Goal: Check status: Check status

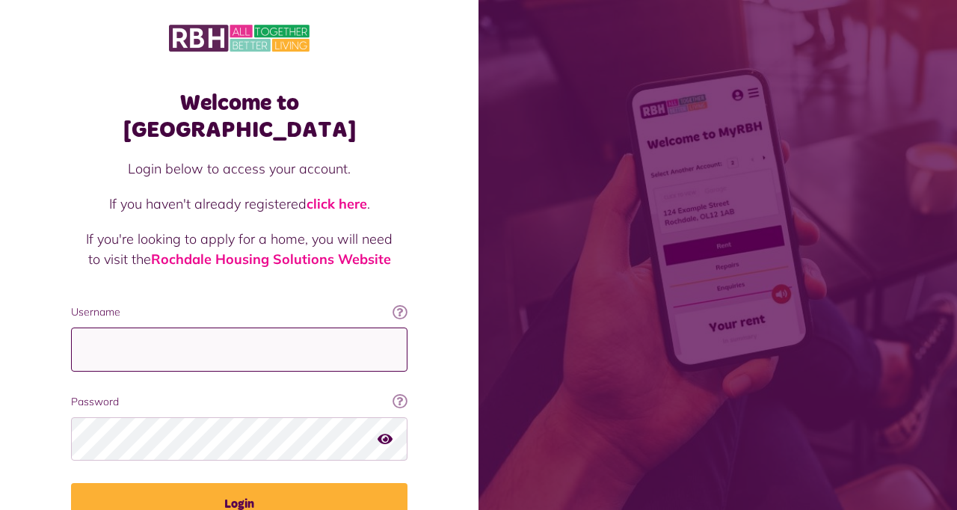
click at [114, 327] on input "Username" at bounding box center [239, 349] width 336 height 44
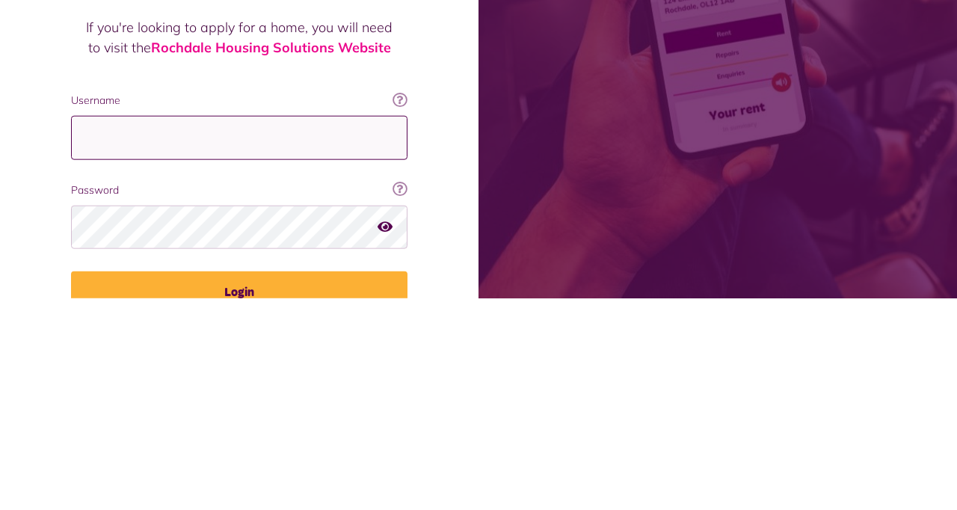
click at [87, 328] on input "Username" at bounding box center [239, 349] width 336 height 44
type input "**********"
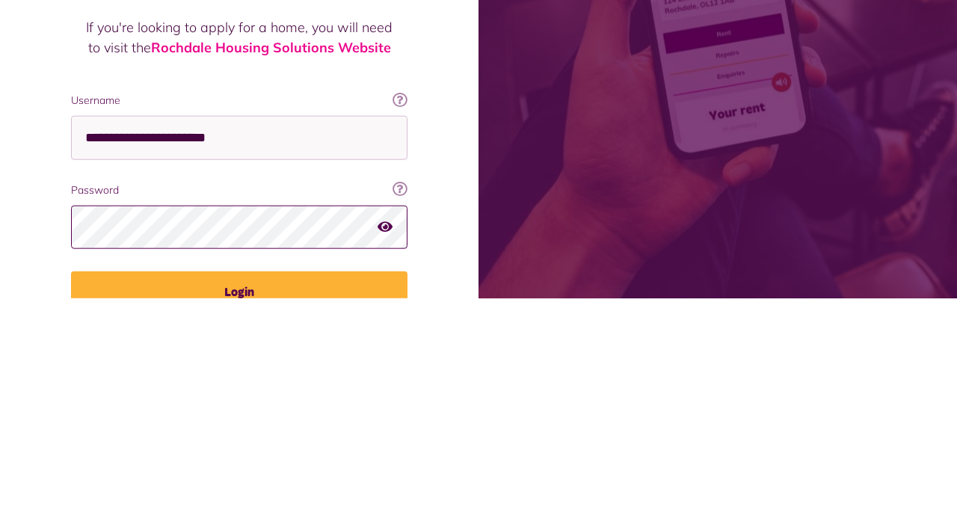
click at [71, 483] on button "Login" at bounding box center [239, 504] width 336 height 42
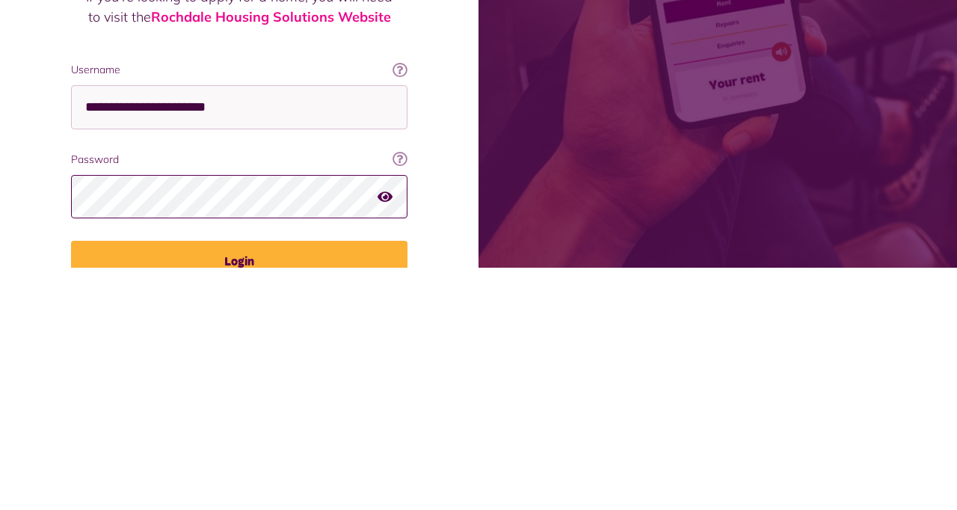
scroll to position [11, 0]
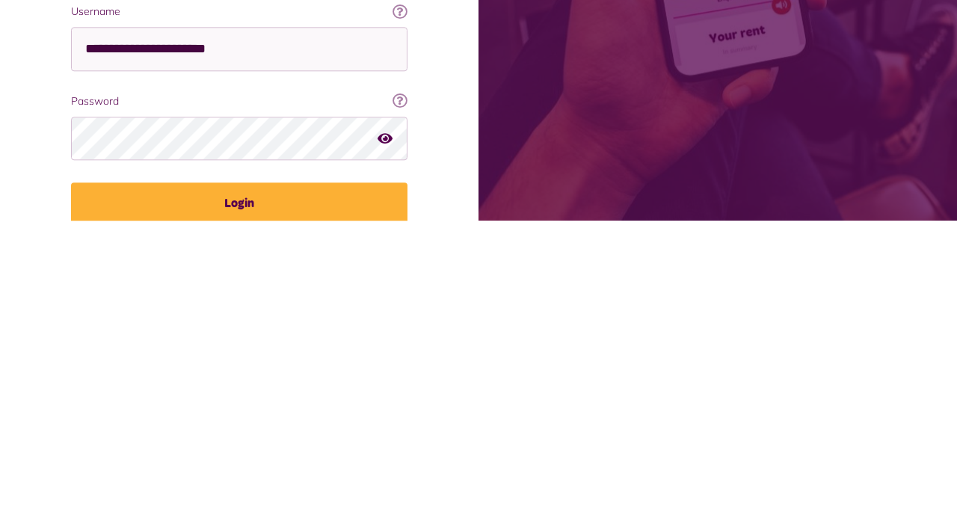
click at [160, 472] on button "Login" at bounding box center [239, 493] width 336 height 42
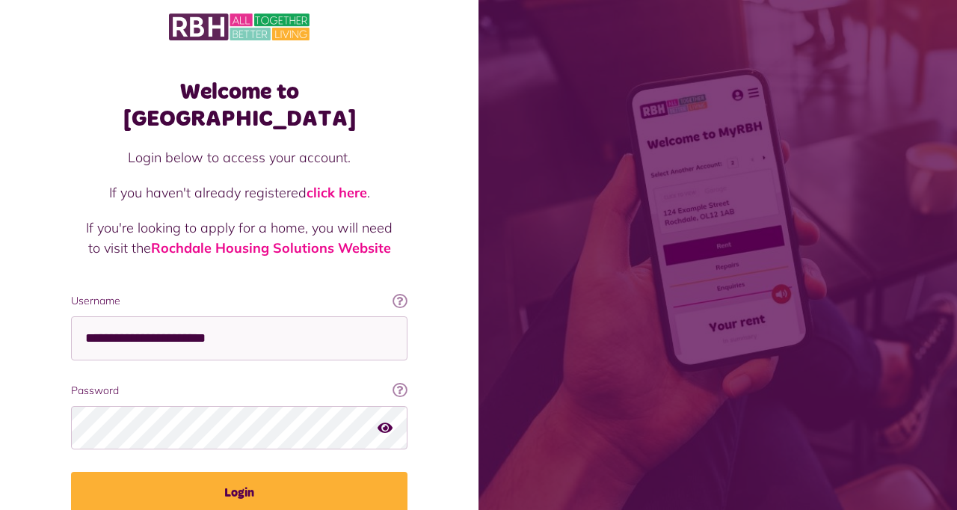
click at [198, 472] on button "Login" at bounding box center [239, 493] width 336 height 42
click at [237, 479] on button "Login" at bounding box center [239, 493] width 336 height 42
click at [226, 472] on button "Login" at bounding box center [239, 493] width 336 height 42
click at [227, 472] on button "Login" at bounding box center [239, 493] width 336 height 42
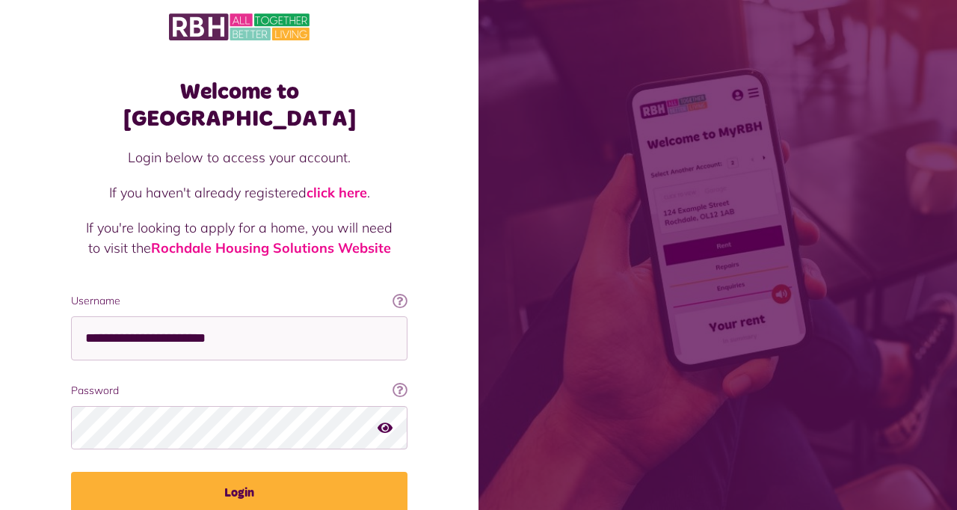
click at [212, 472] on button "Login" at bounding box center [239, 493] width 336 height 42
click at [230, 472] on button "Login" at bounding box center [239, 493] width 336 height 42
click at [238, 472] on button "Login" at bounding box center [239, 493] width 336 height 42
click at [243, 472] on button "Login" at bounding box center [239, 493] width 336 height 42
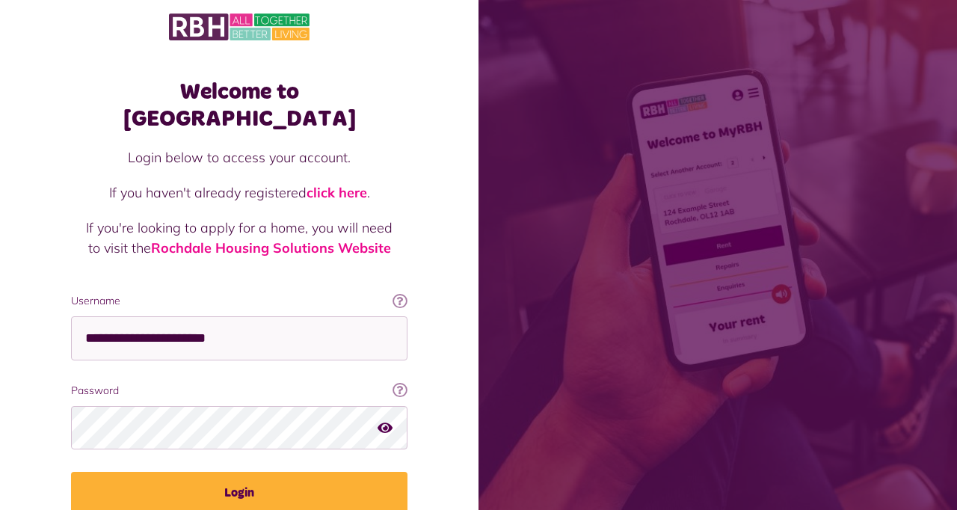
click at [246, 472] on button "Login" at bounding box center [239, 493] width 336 height 42
click at [245, 472] on button "Login" at bounding box center [239, 493] width 336 height 42
click at [244, 472] on button "Login" at bounding box center [239, 493] width 336 height 42
click at [247, 472] on button "Login" at bounding box center [239, 493] width 336 height 42
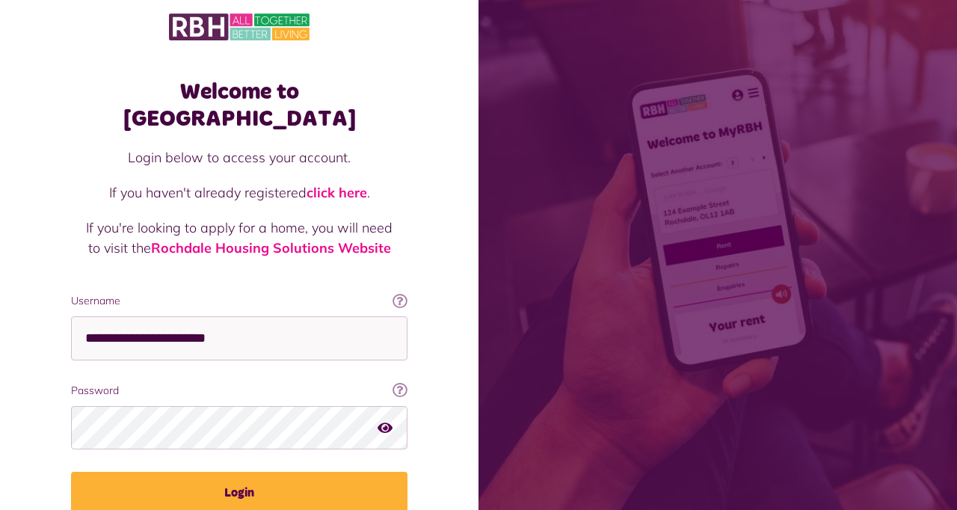
click at [245, 472] on button "Login" at bounding box center [239, 493] width 336 height 42
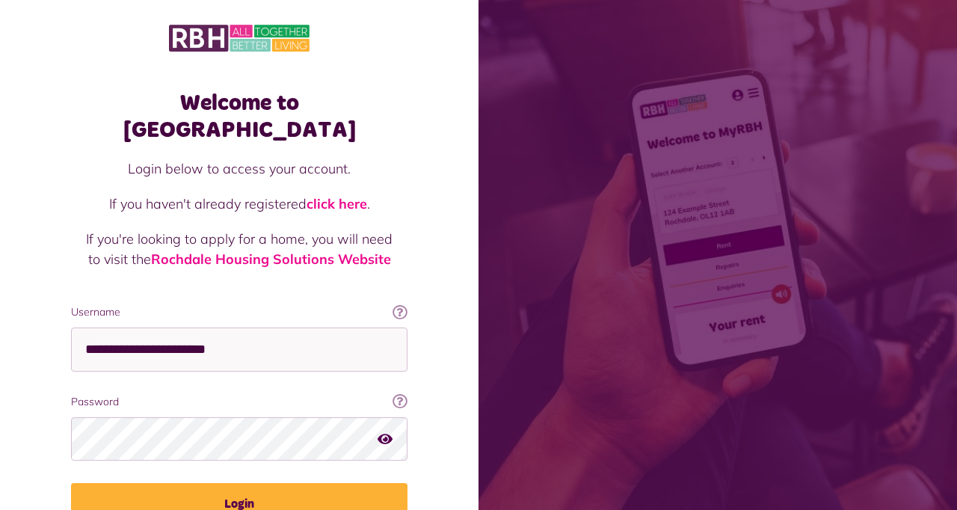
click at [226, 483] on button "Login" at bounding box center [239, 504] width 336 height 42
click at [224, 490] on button "Login" at bounding box center [239, 504] width 336 height 42
click at [224, 492] on button "Login" at bounding box center [239, 504] width 336 height 42
click at [228, 483] on button "Login" at bounding box center [239, 504] width 336 height 42
click at [229, 483] on button "Login" at bounding box center [239, 504] width 336 height 42
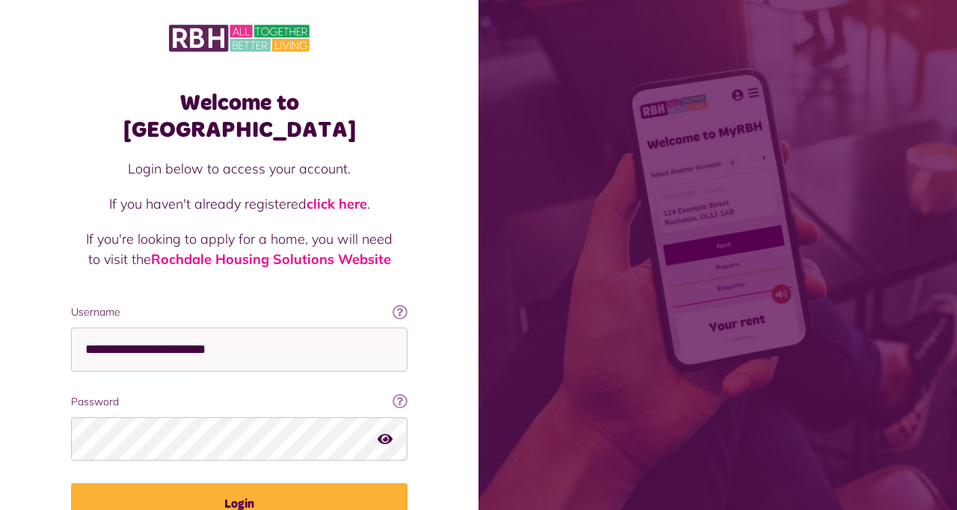
click at [232, 483] on button "Login" at bounding box center [239, 504] width 336 height 42
click at [217, 485] on button "Login" at bounding box center [239, 504] width 336 height 42
click at [230, 491] on button "Login" at bounding box center [239, 504] width 336 height 42
click at [235, 483] on button "Login" at bounding box center [239, 504] width 336 height 42
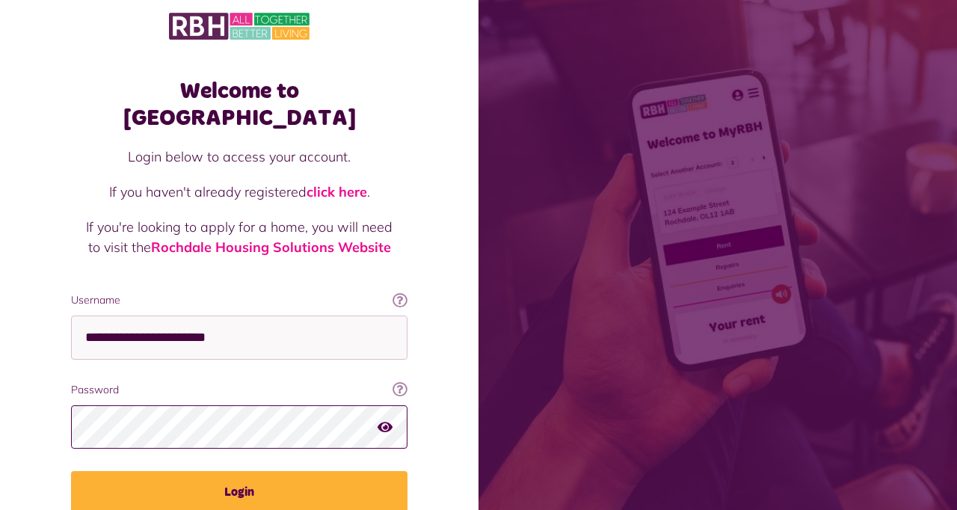
scroll to position [12, 0]
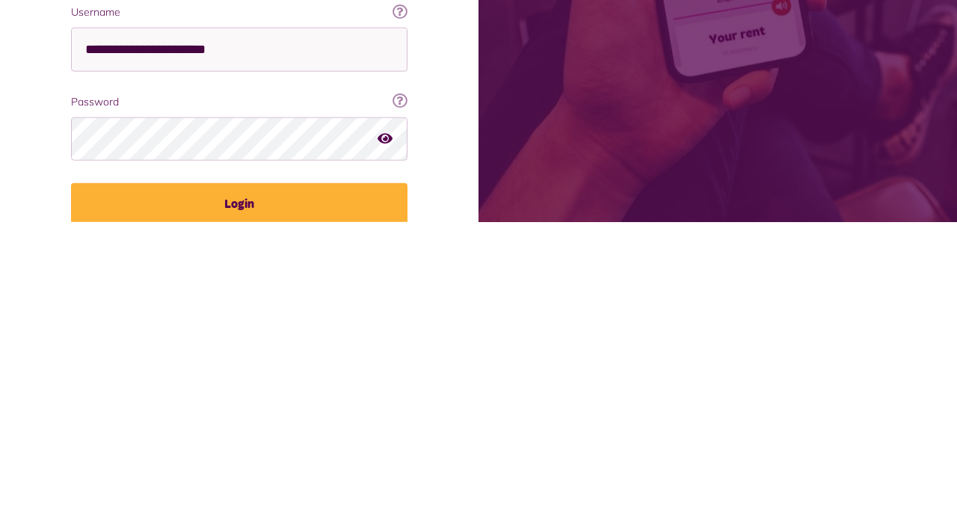
click at [226, 471] on button "Login" at bounding box center [239, 492] width 336 height 42
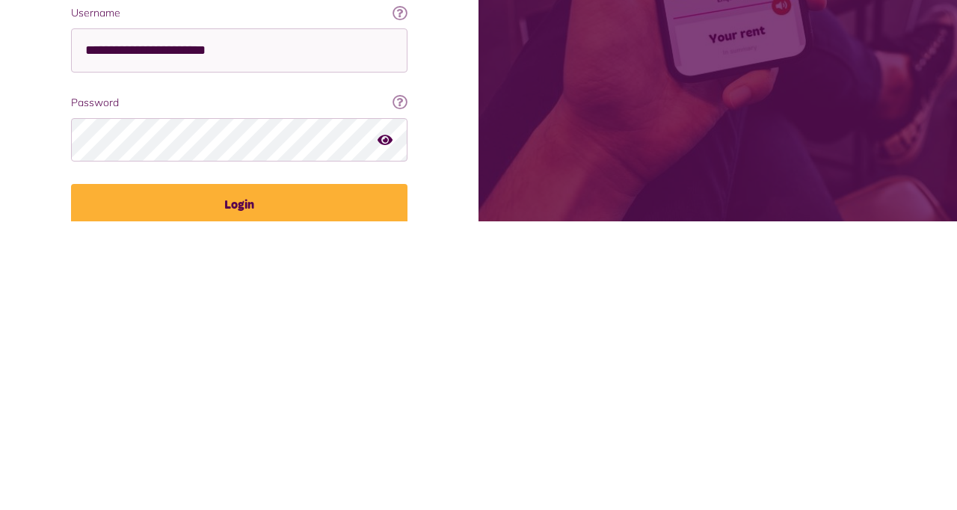
scroll to position [0, 0]
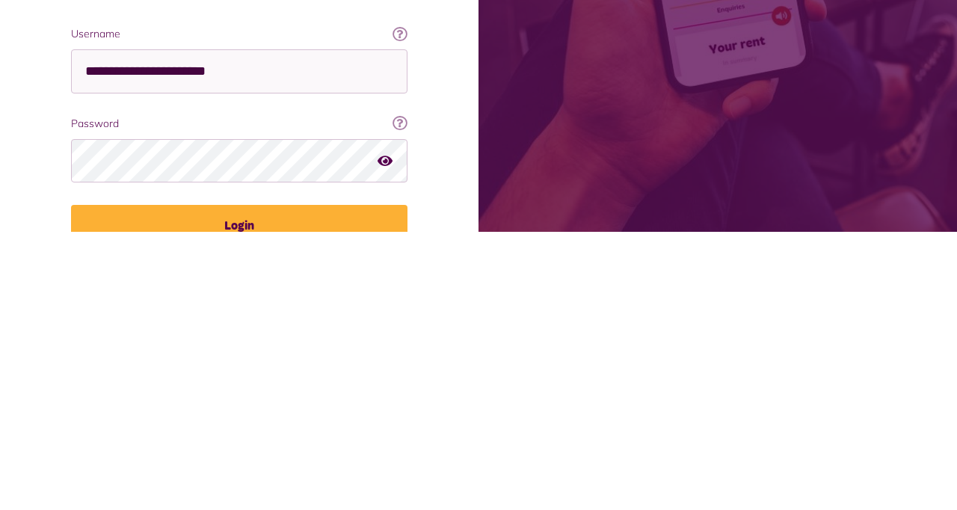
click at [211, 509] on div "**********" at bounding box center [239, 327] width 366 height 504
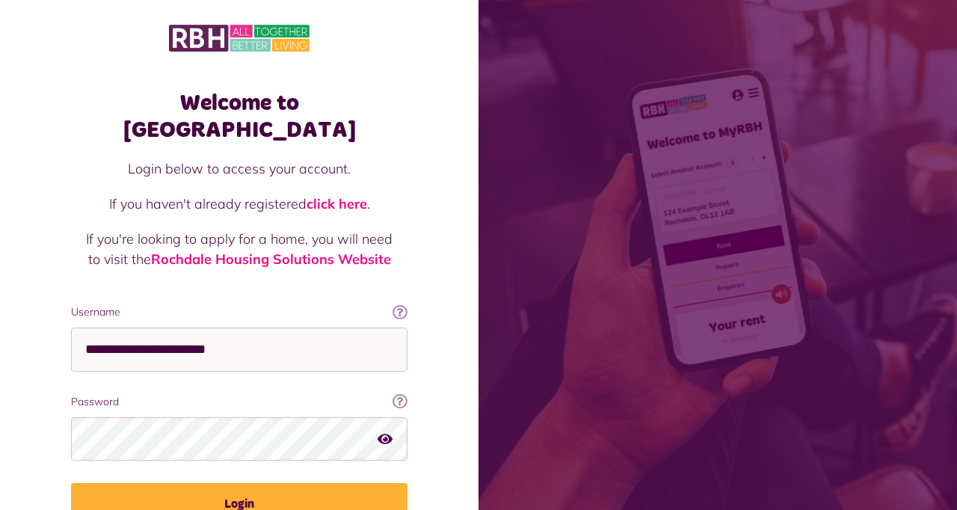
click at [230, 197] on div "Login below to access your account. If you haven't already registered click her…" at bounding box center [239, 231] width 306 height 146
click at [382, 431] on icon "button" at bounding box center [384, 437] width 15 height 13
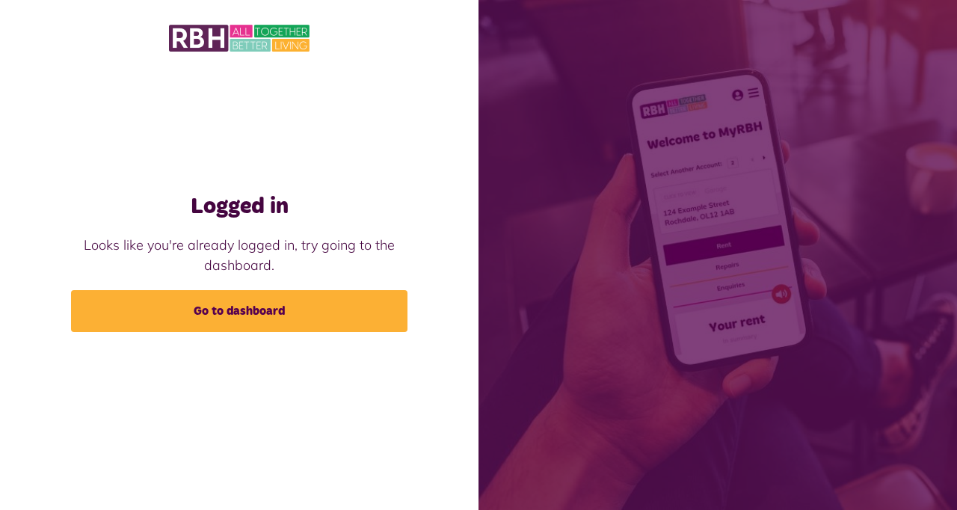
click at [210, 332] on link "Go to dashboard" at bounding box center [239, 311] width 336 height 42
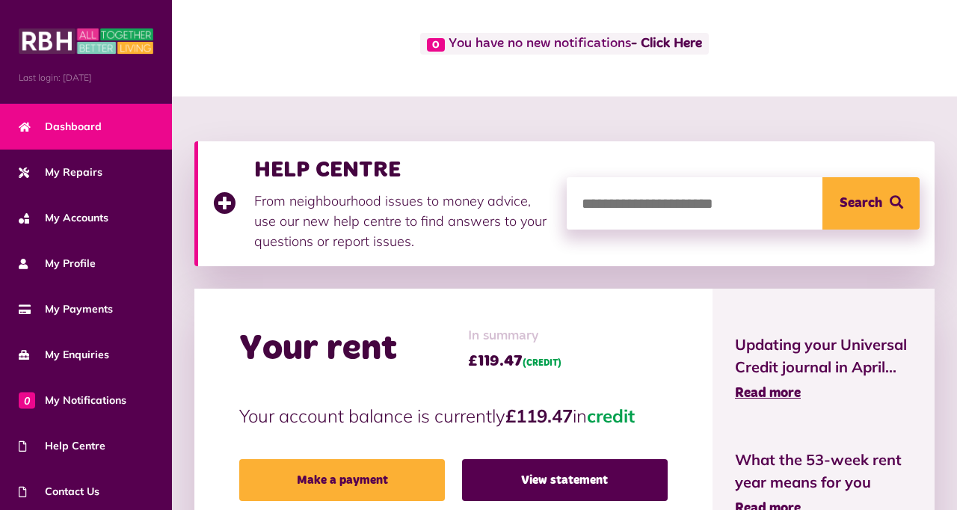
scroll to position [84, 0]
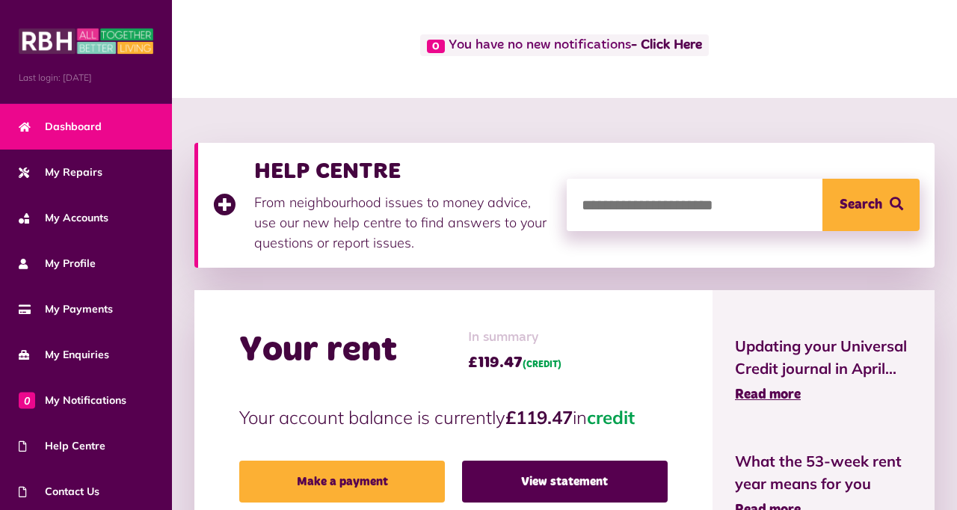
click at [555, 481] on link "View statement" at bounding box center [565, 481] width 206 height 42
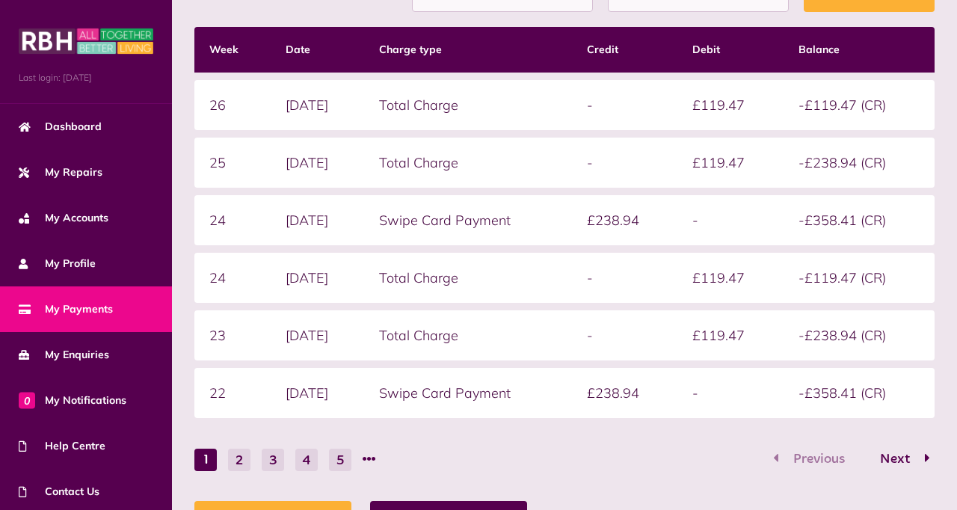
scroll to position [275, 0]
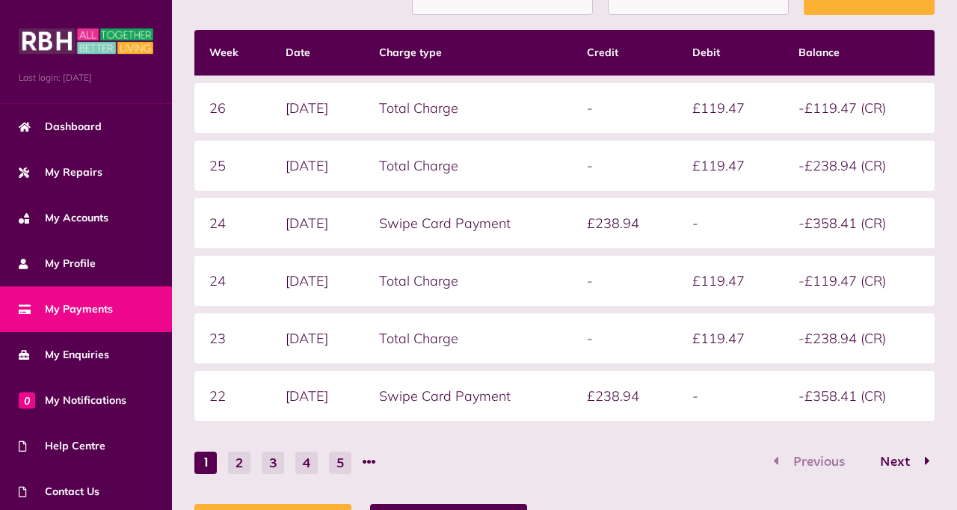
click at [908, 463] on span "Next" at bounding box center [894, 461] width 52 height 13
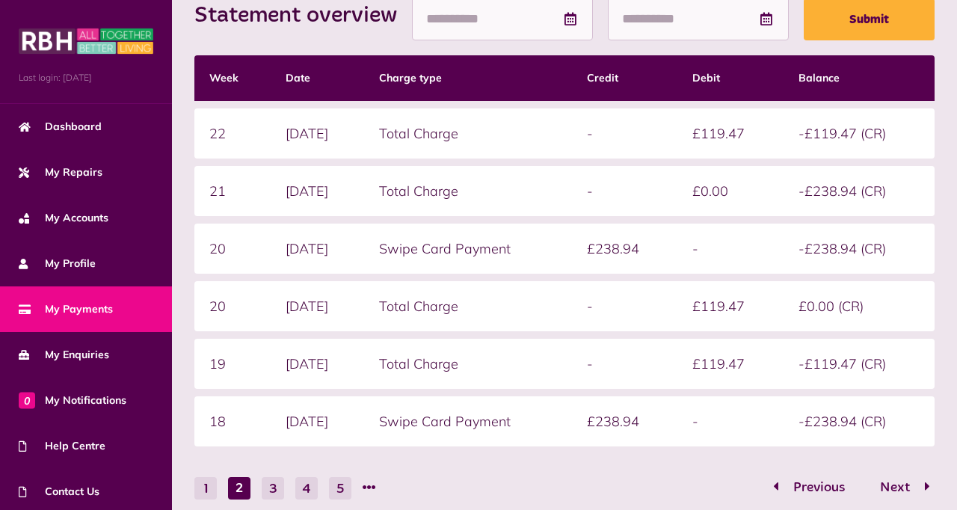
scroll to position [247, 0]
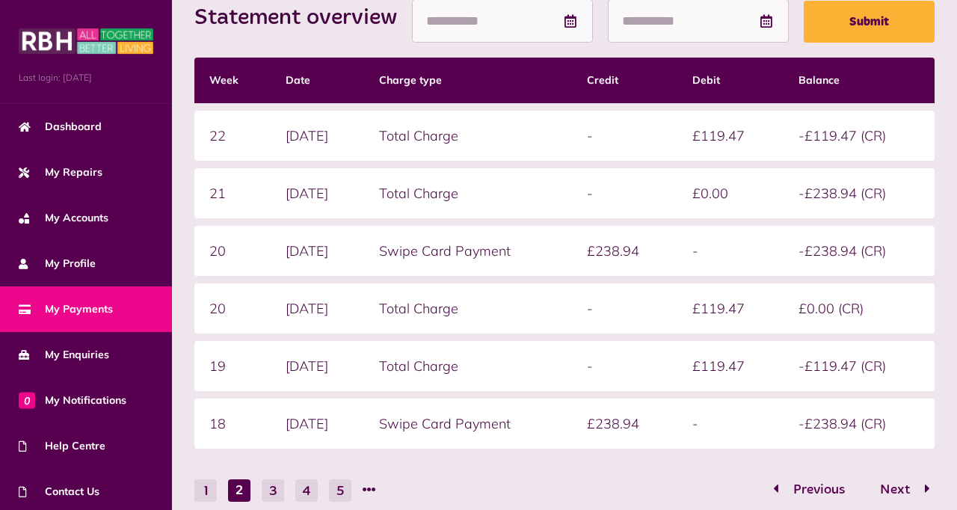
click at [183, 490] on div "Statement overview Showing To Submit Week Date Charge type Credit Debit Balance…" at bounding box center [564, 278] width 785 height 695
click at [205, 499] on button "1" at bounding box center [205, 490] width 22 height 22
